Goal: Transaction & Acquisition: Purchase product/service

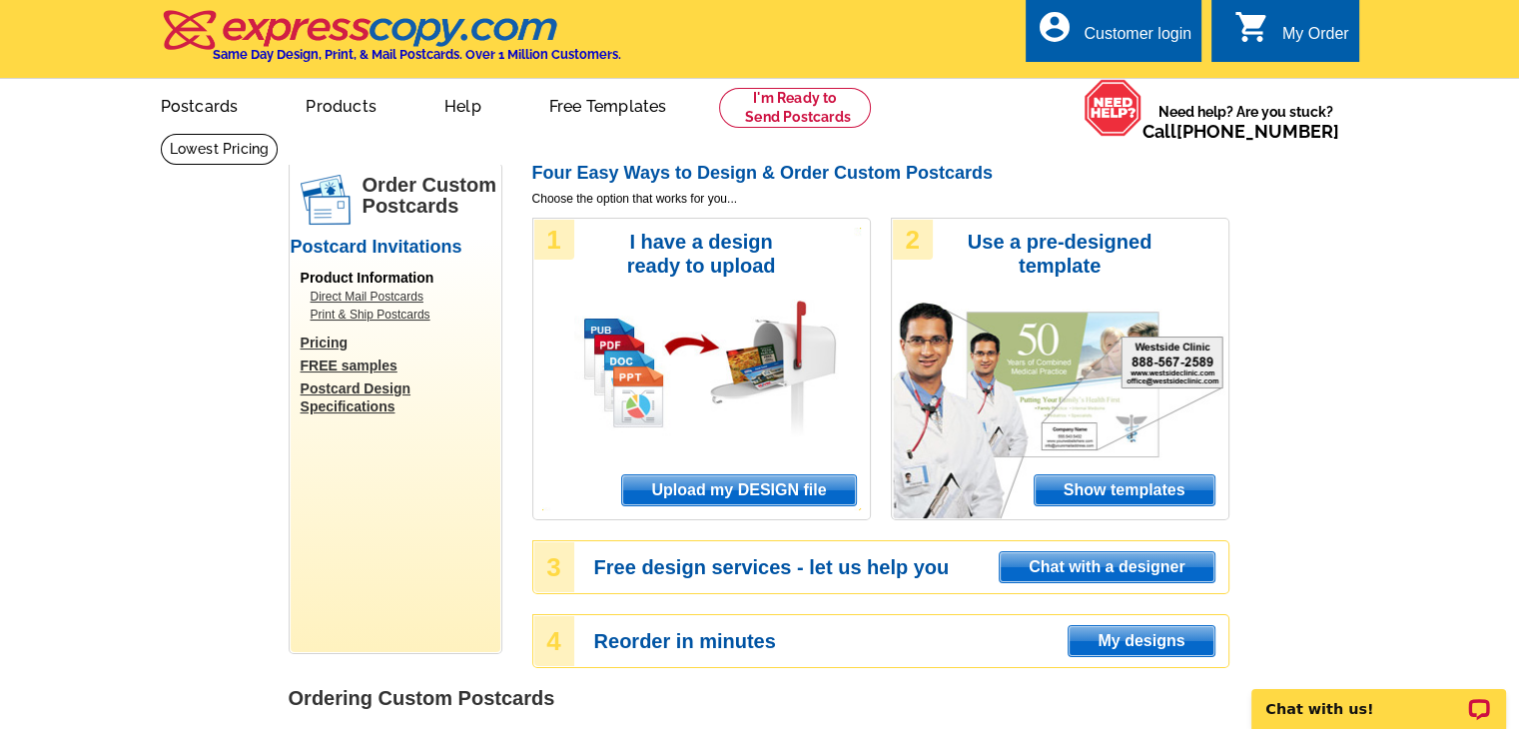
click at [1131, 31] on div "Customer login" at bounding box center [1138, 39] width 108 height 28
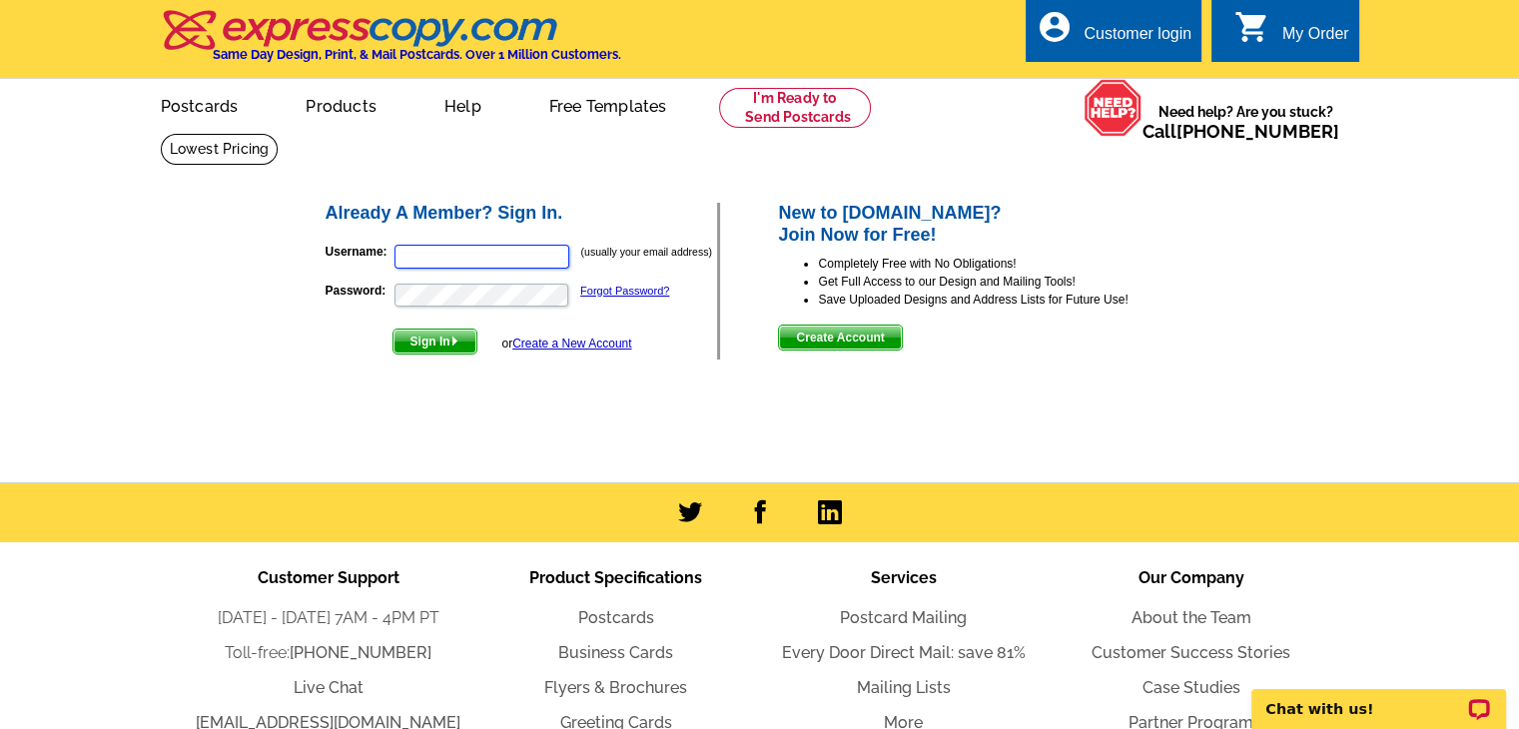
click at [475, 262] on input "Username:" at bounding box center [481, 257] width 175 height 24
type input "[EMAIL_ADDRESS][DOMAIN_NAME]"
click at [392, 329] on button "Sign In" at bounding box center [434, 342] width 85 height 26
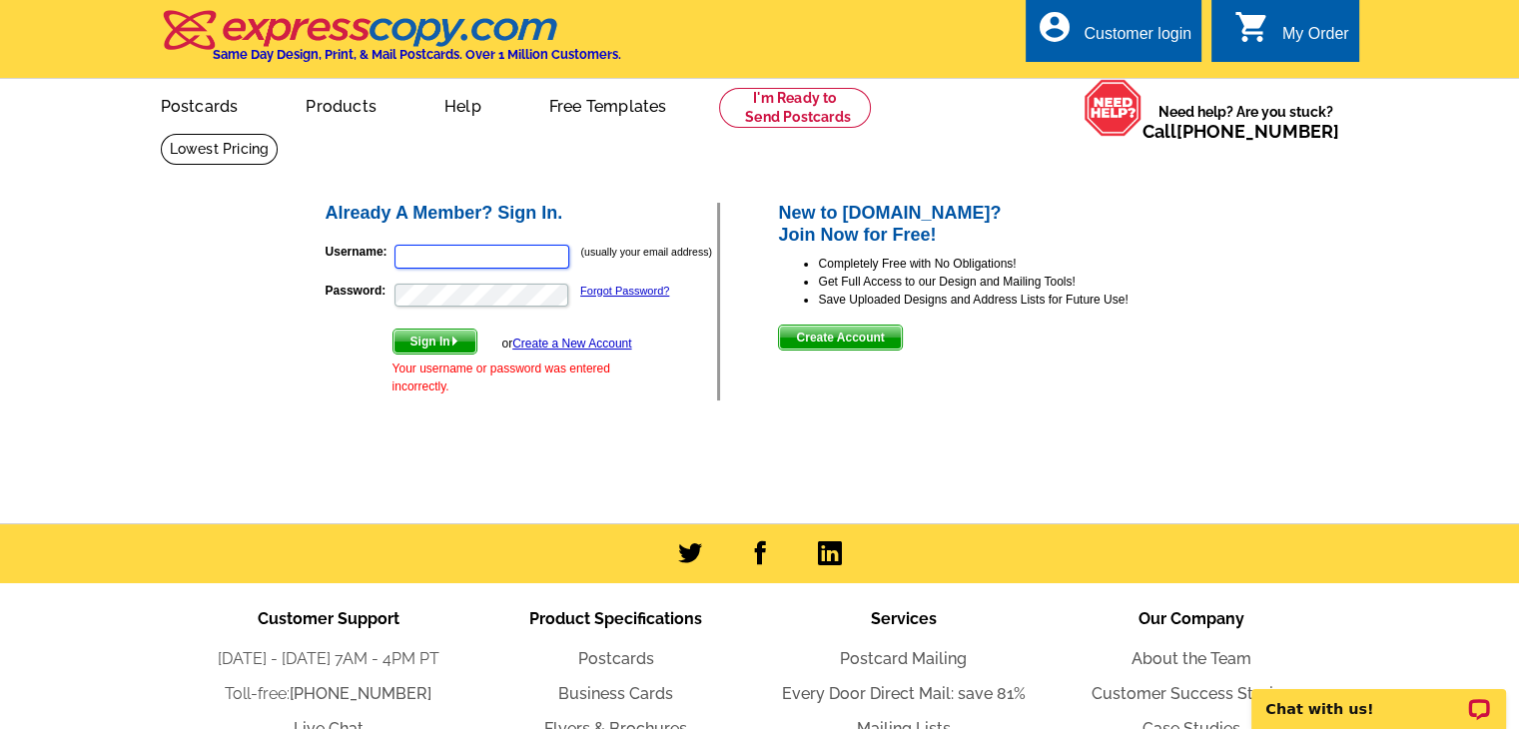
click at [466, 257] on input "Username:" at bounding box center [481, 257] width 175 height 24
type input "[EMAIL_ADDRESS][DOMAIN_NAME]"
click at [392, 329] on button "Sign In" at bounding box center [434, 342] width 85 height 26
click at [459, 257] on input "Username:" at bounding box center [481, 257] width 175 height 24
click at [459, 257] on input "k" at bounding box center [481, 257] width 175 height 24
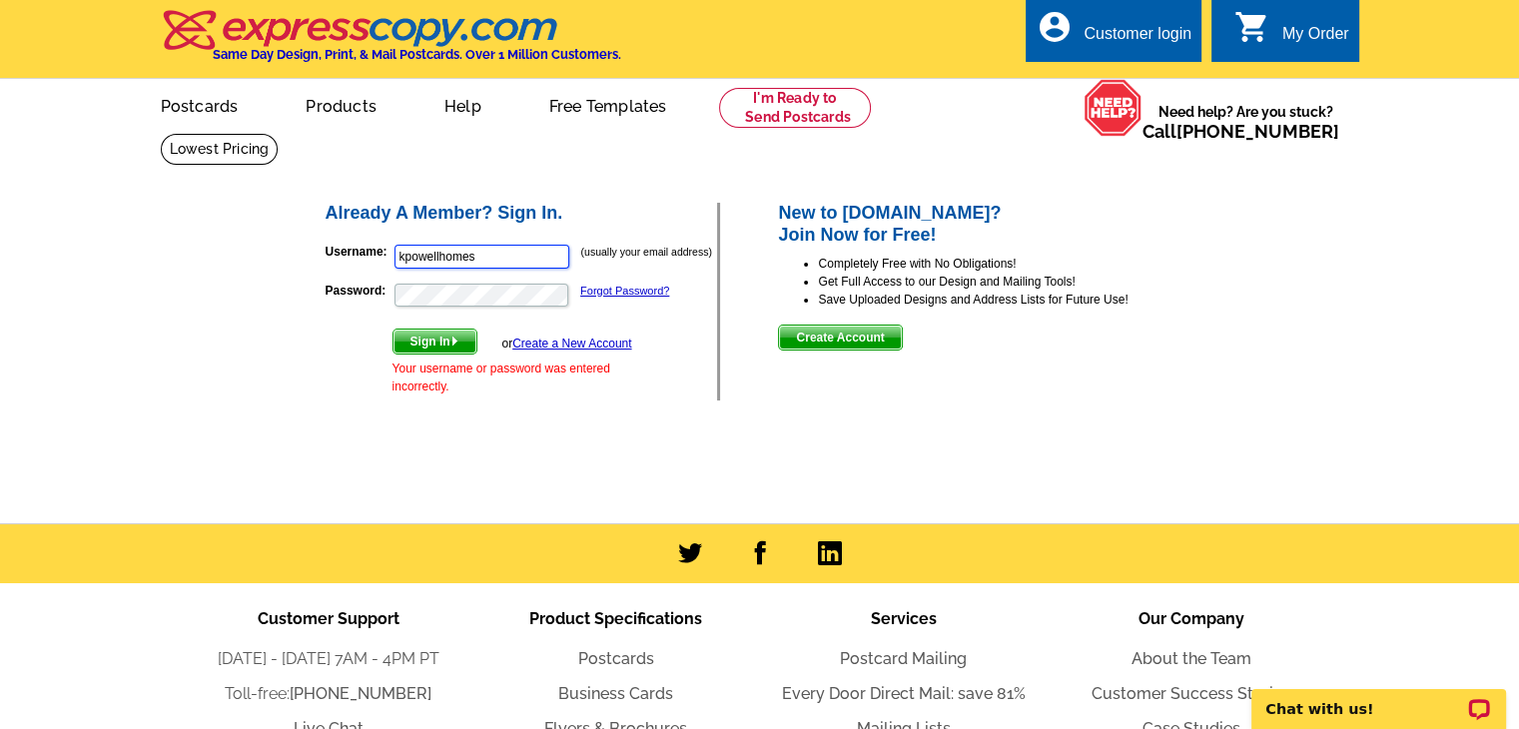
type input "[EMAIL_ADDRESS][DOMAIN_NAME]"
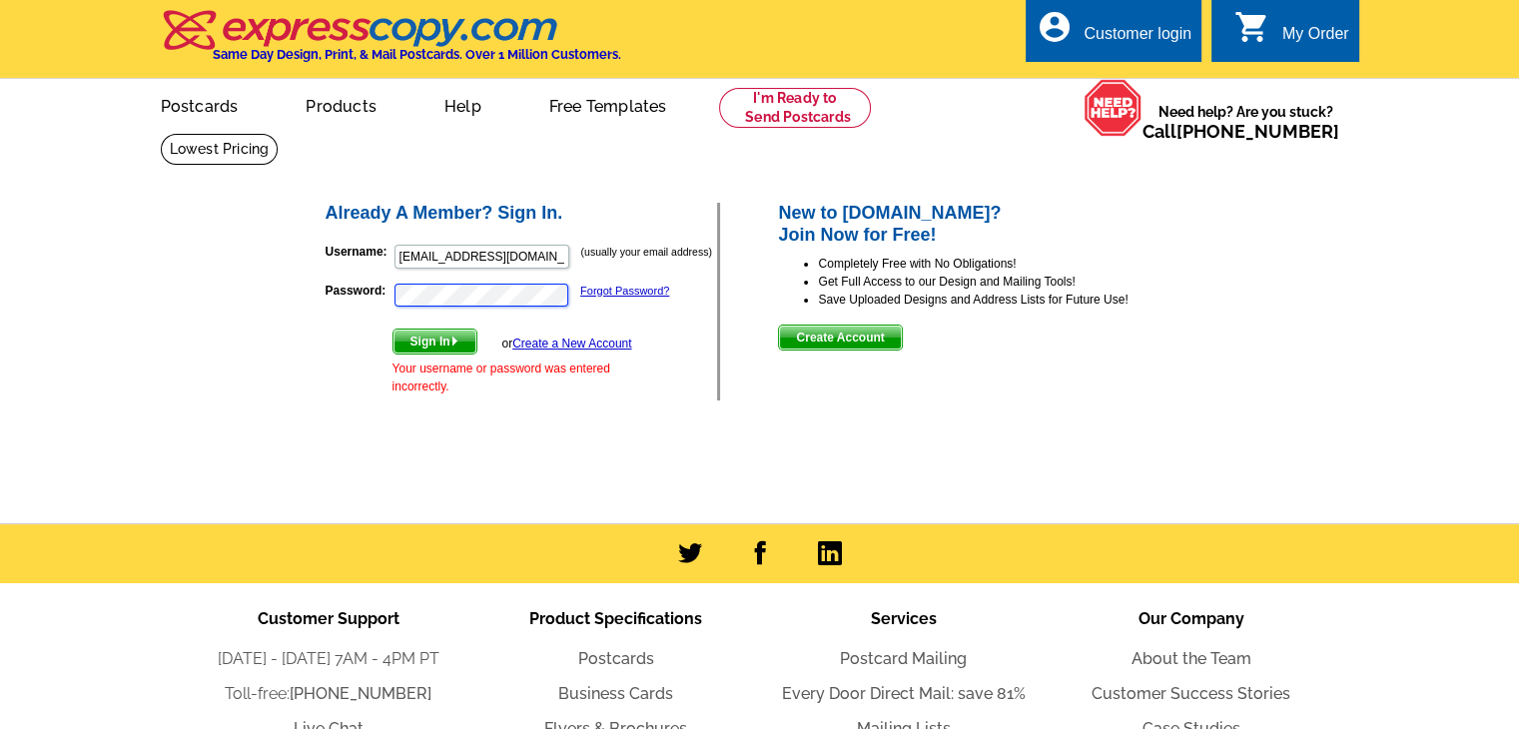
click at [392, 329] on button "Sign In" at bounding box center [434, 342] width 85 height 26
